Goal: Task Accomplishment & Management: Complete application form

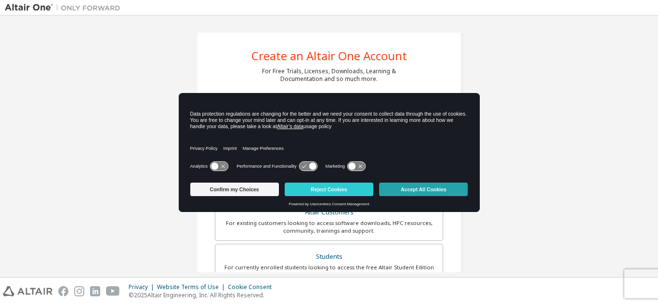
click at [430, 186] on button "Accept All Cookies" at bounding box center [423, 189] width 89 height 13
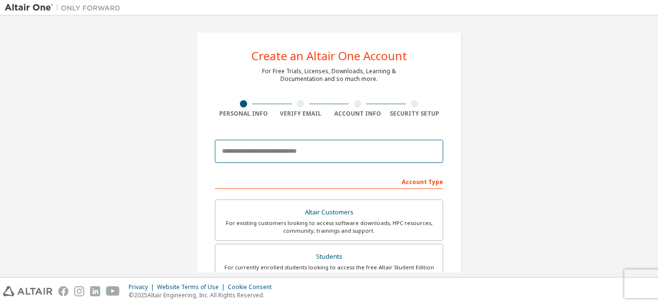
click at [295, 149] on input "email" at bounding box center [329, 151] width 228 height 23
